Goal: Check status

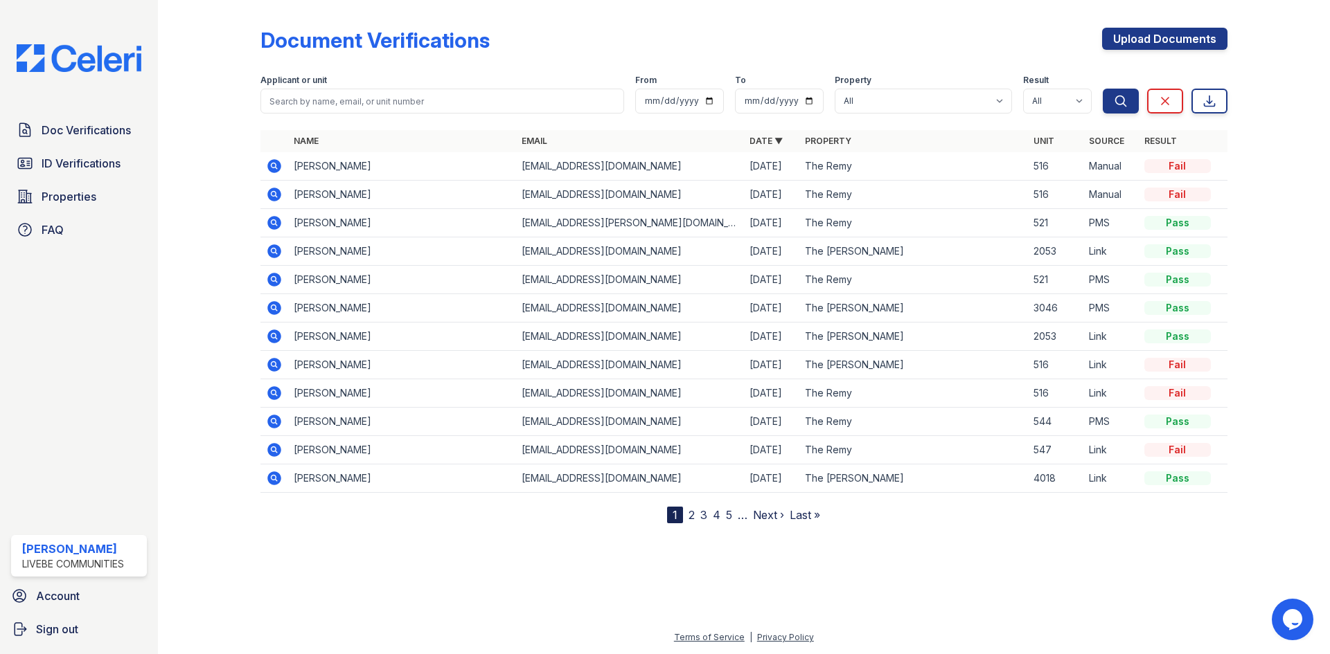
drag, startPoint x: 273, startPoint y: 304, endPoint x: 323, endPoint y: 326, distance: 55.2
click at [273, 304] on icon at bounding box center [274, 308] width 14 height 14
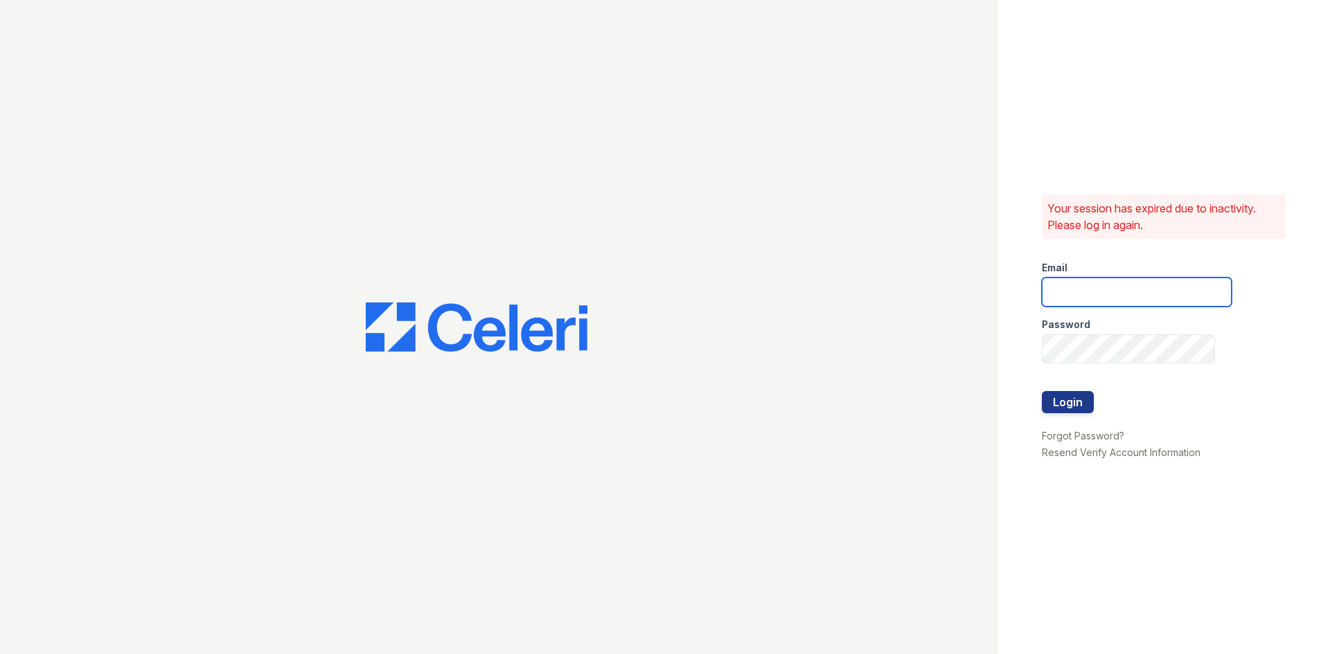
type input "donnelld@livebe.com"
click at [1063, 404] on button "Login" at bounding box center [1067, 402] width 52 height 22
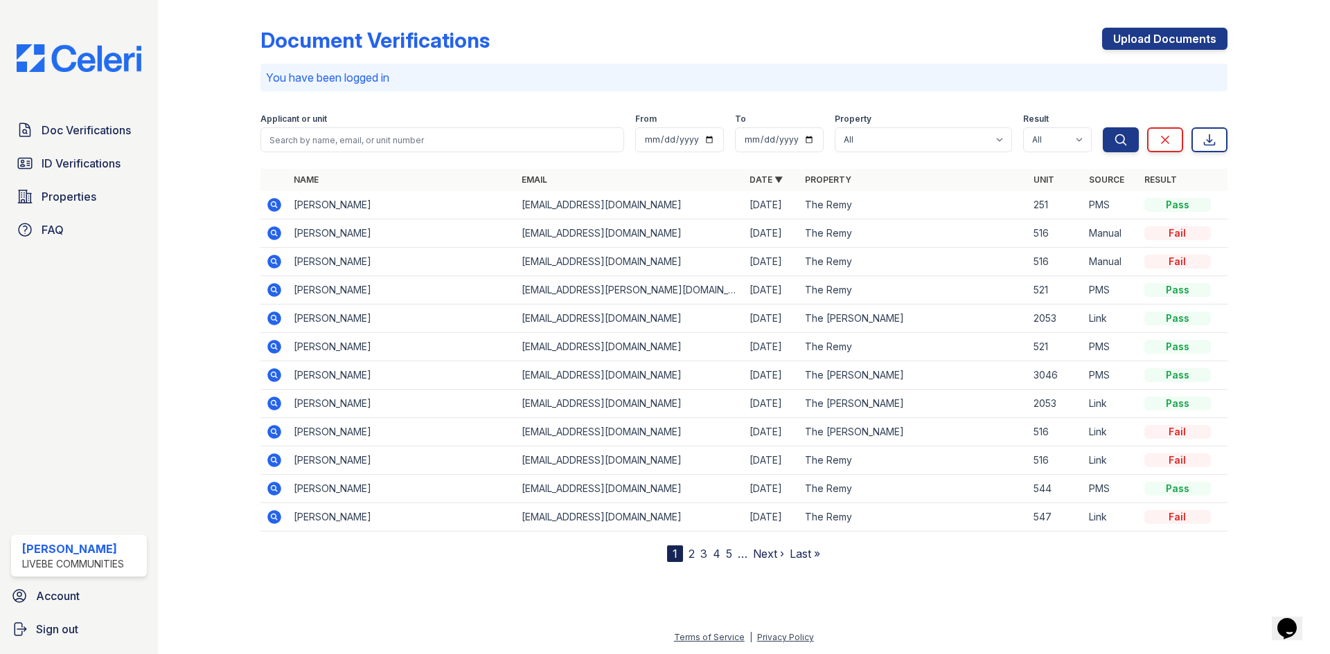
click at [272, 371] on icon at bounding box center [274, 375] width 14 height 14
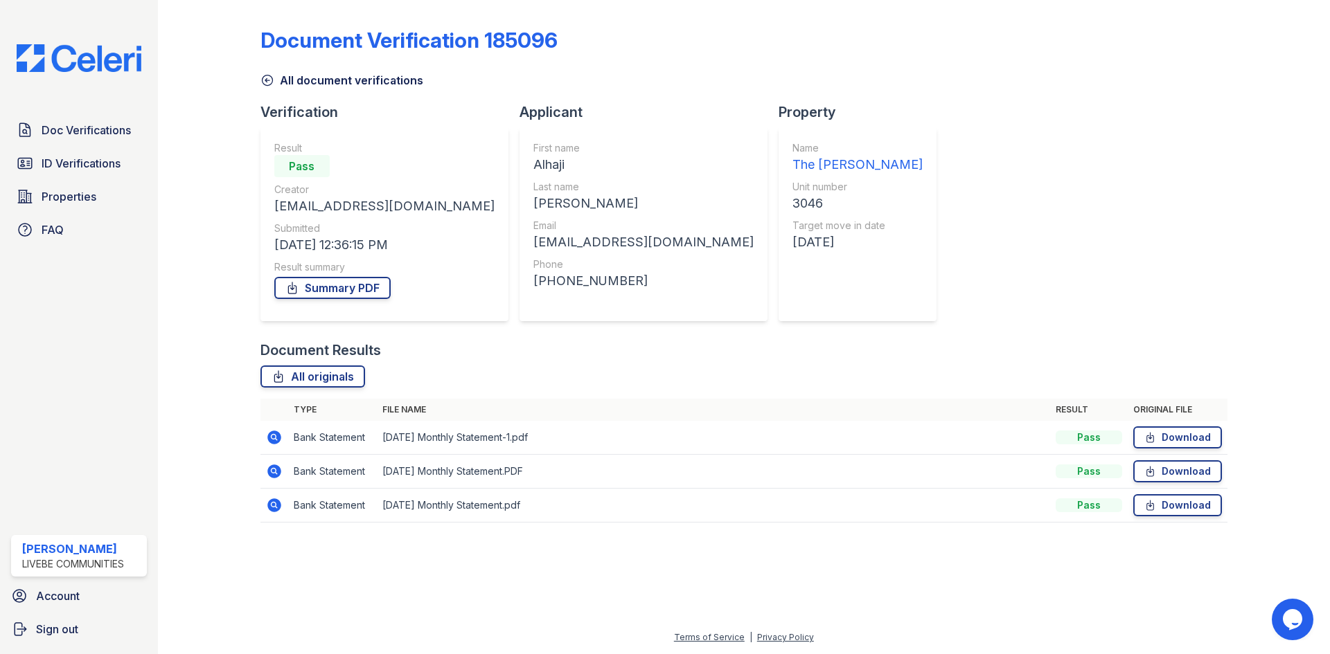
click at [274, 434] on icon at bounding box center [274, 437] width 17 height 17
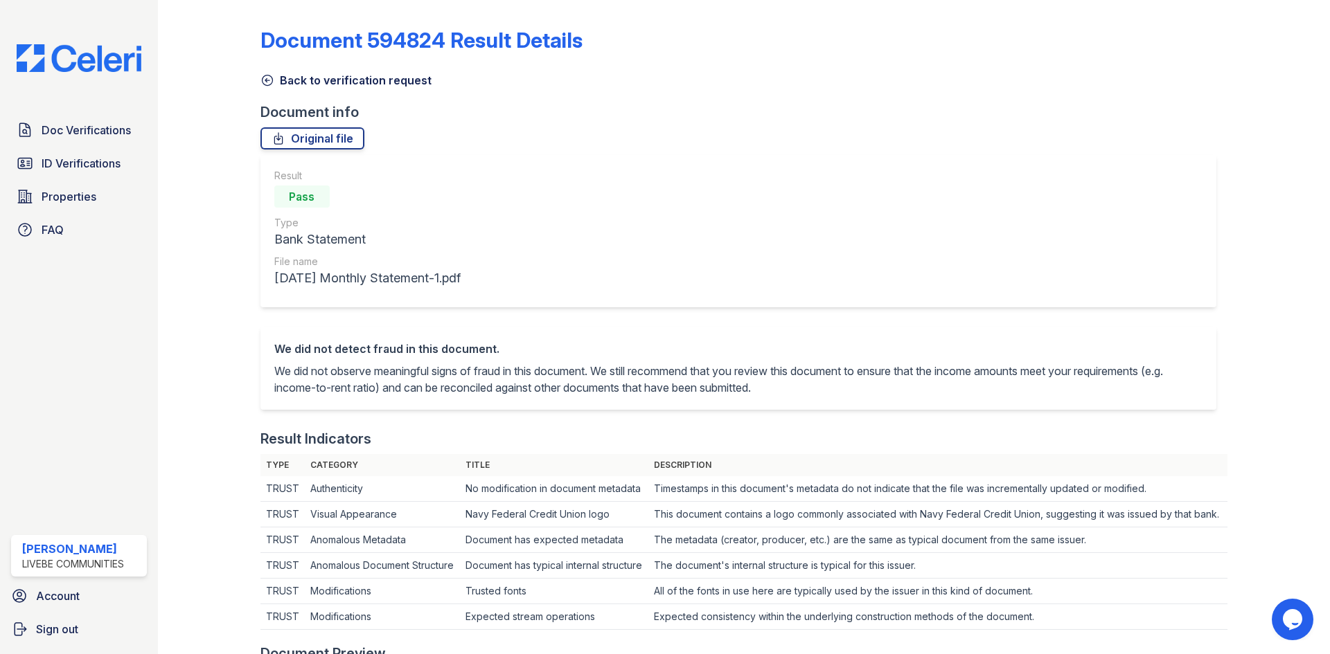
click at [267, 82] on icon at bounding box center [267, 80] width 14 height 14
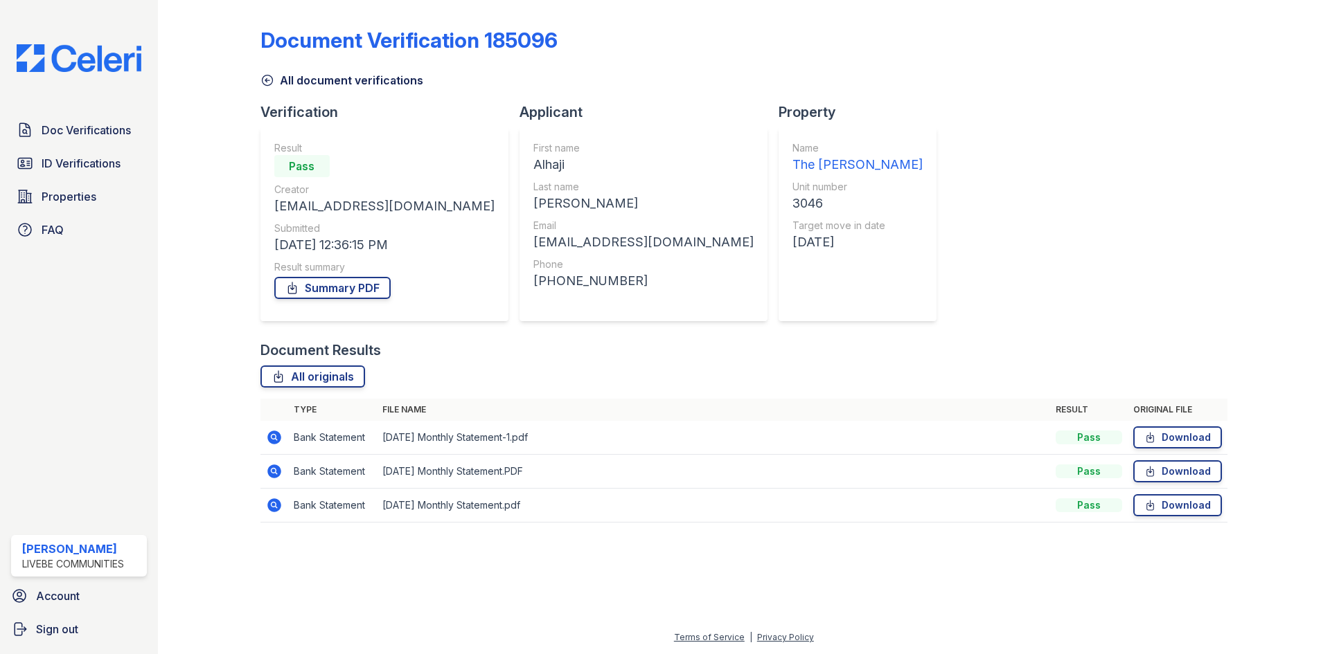
click at [269, 78] on icon at bounding box center [267, 80] width 14 height 14
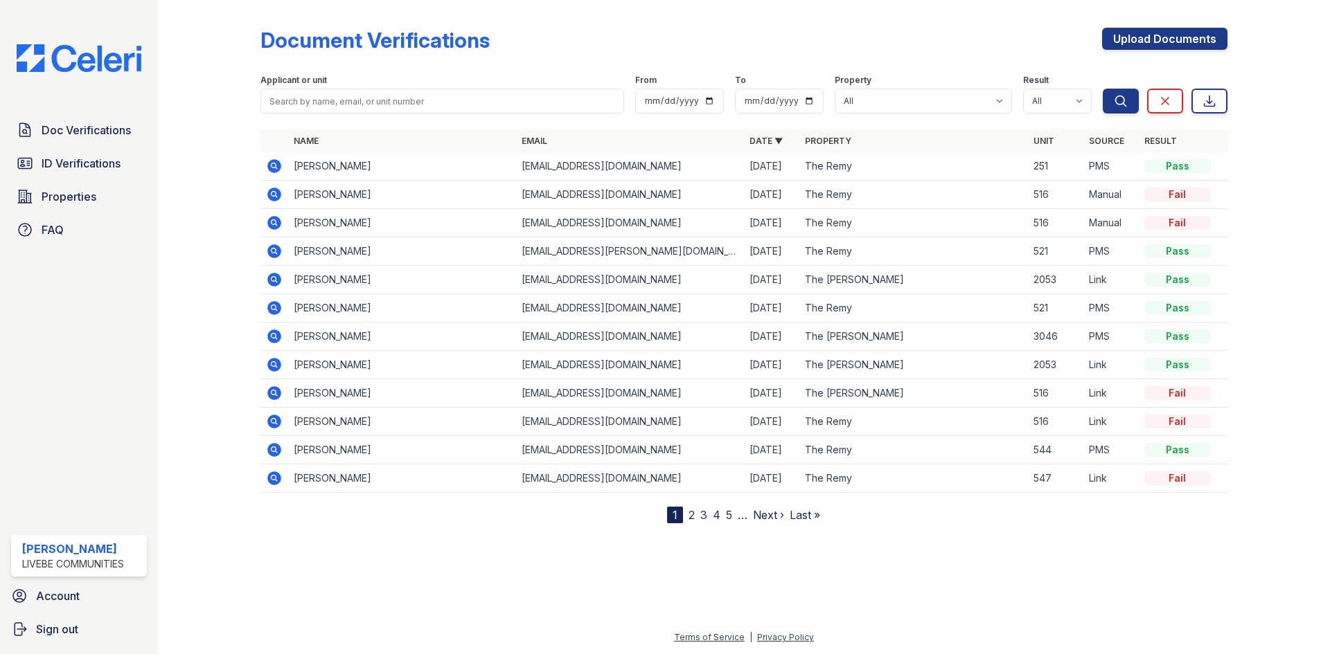
click at [269, 307] on icon at bounding box center [274, 308] width 14 height 14
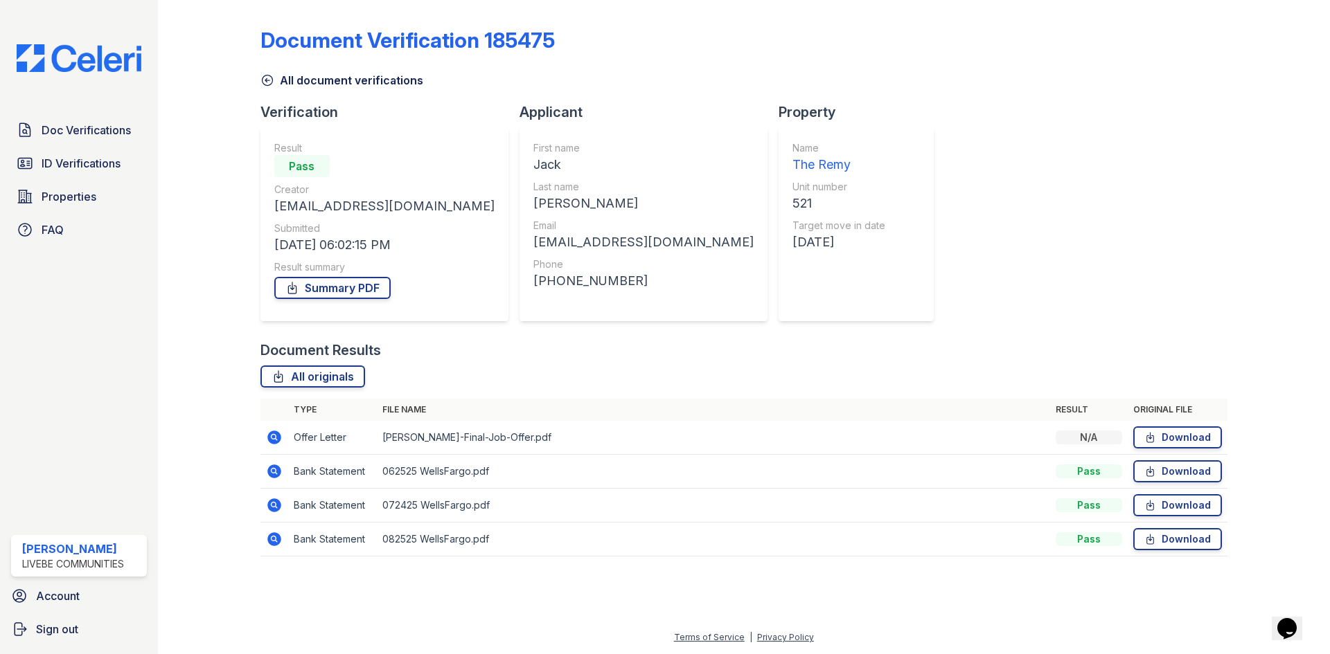
click at [268, 80] on icon at bounding box center [267, 80] width 14 height 14
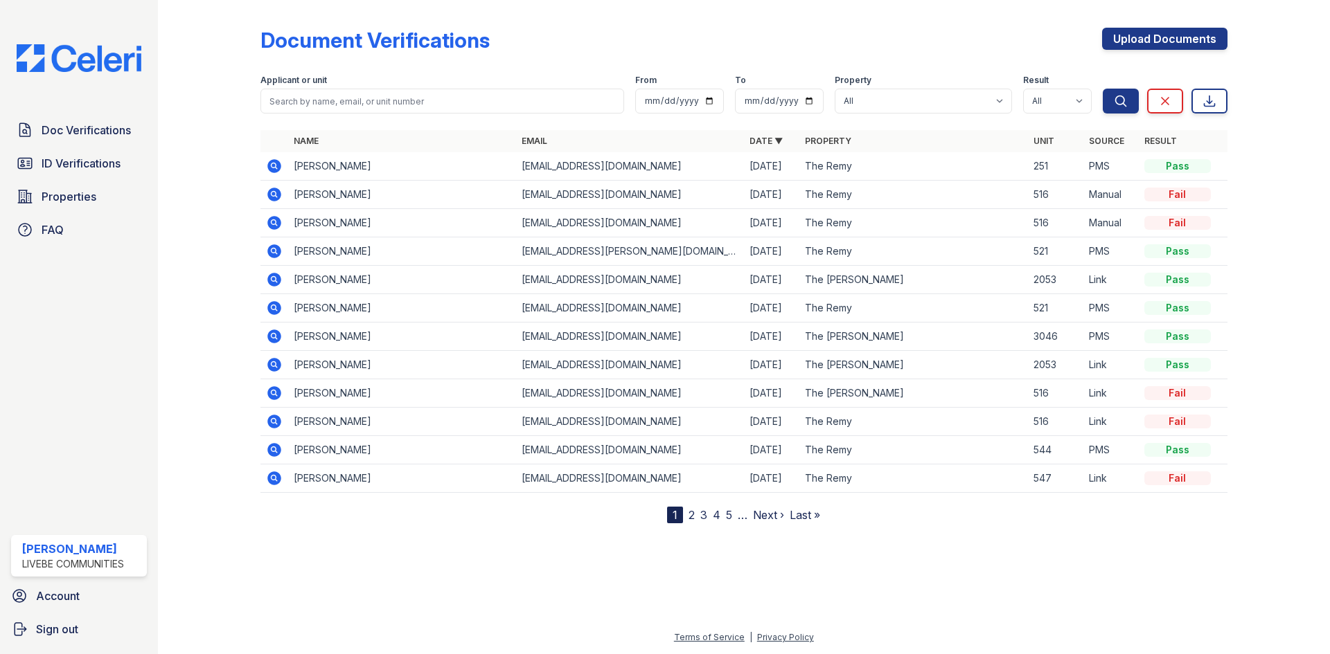
click at [269, 362] on icon at bounding box center [274, 365] width 14 height 14
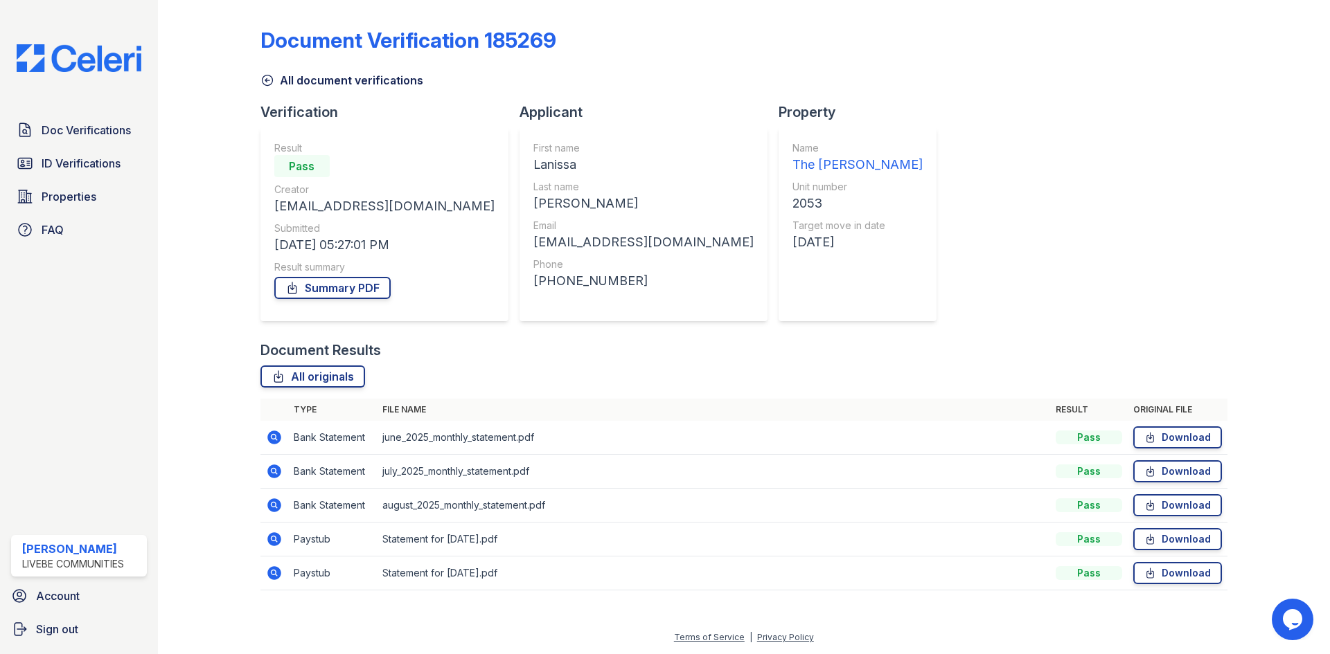
click at [267, 77] on icon at bounding box center [267, 80] width 14 height 14
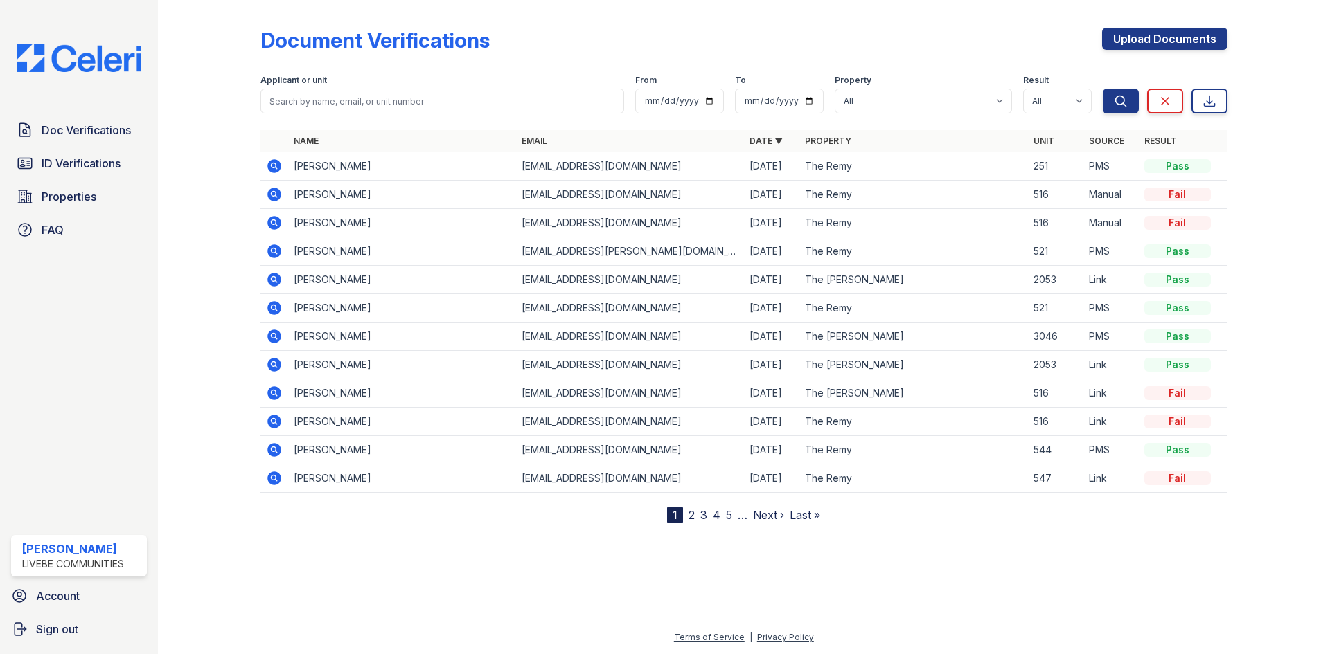
click at [274, 336] on icon at bounding box center [272, 335] width 3 height 3
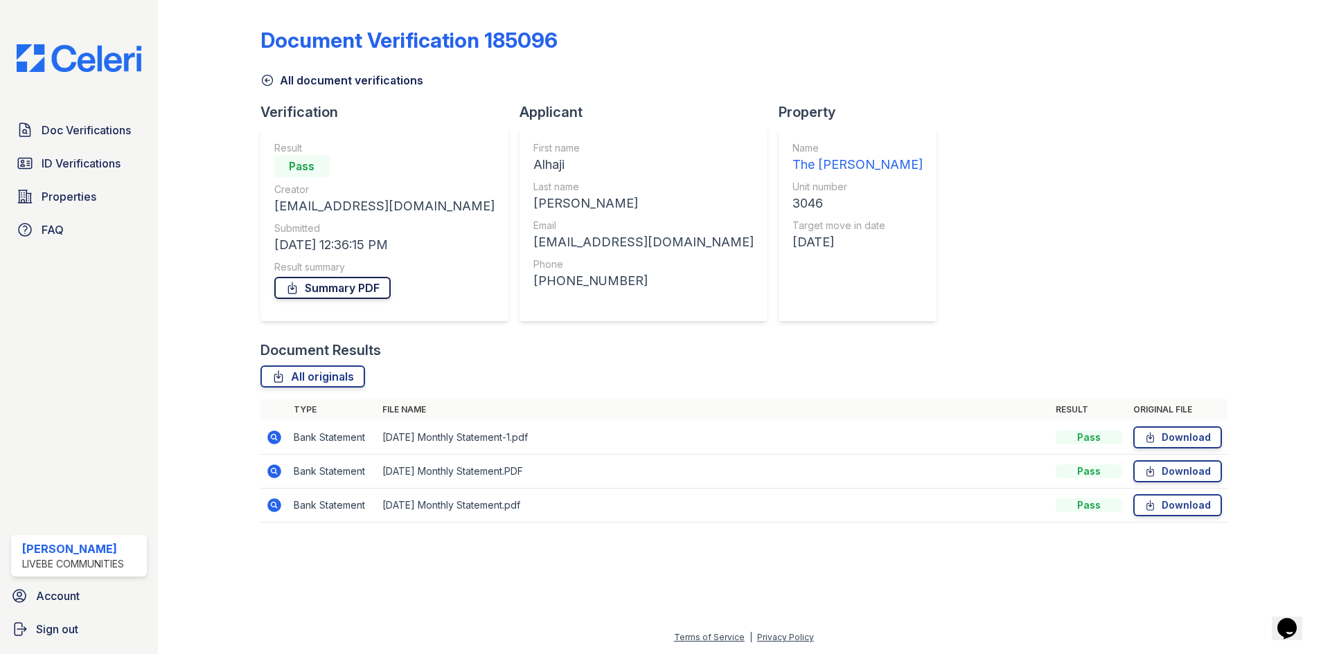
click at [361, 290] on link "Summary PDF" at bounding box center [332, 288] width 116 height 22
